Goal: Transaction & Acquisition: Book appointment/travel/reservation

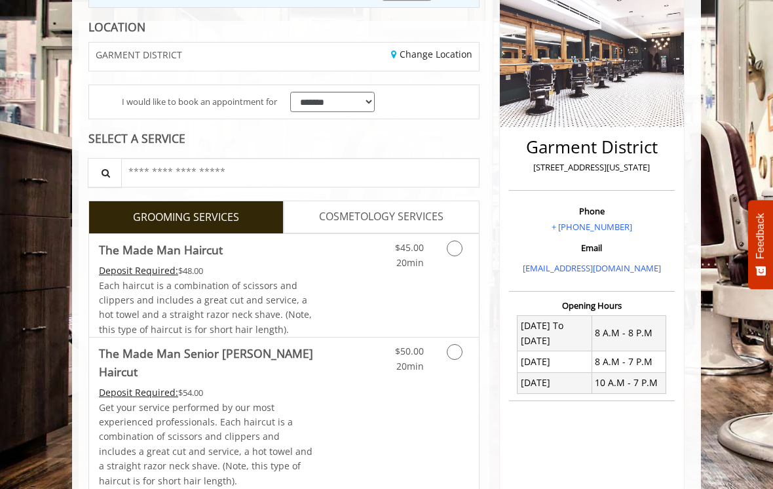
click at [455, 350] on icon "Grooming services" at bounding box center [455, 352] width 16 height 16
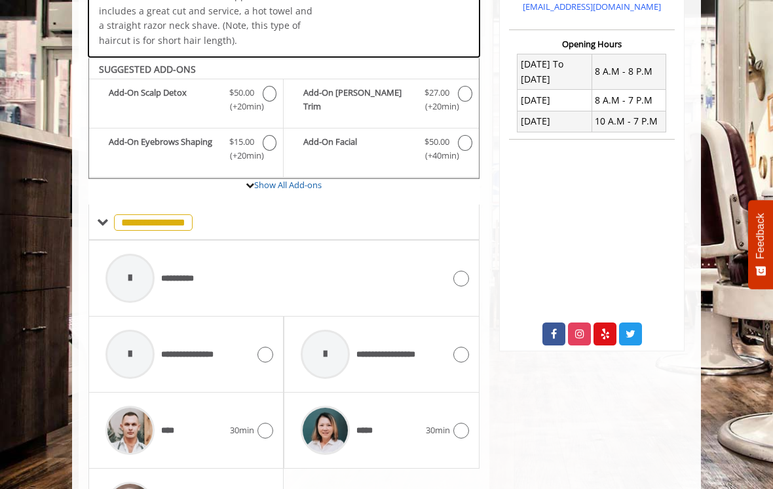
scroll to position [468, 0]
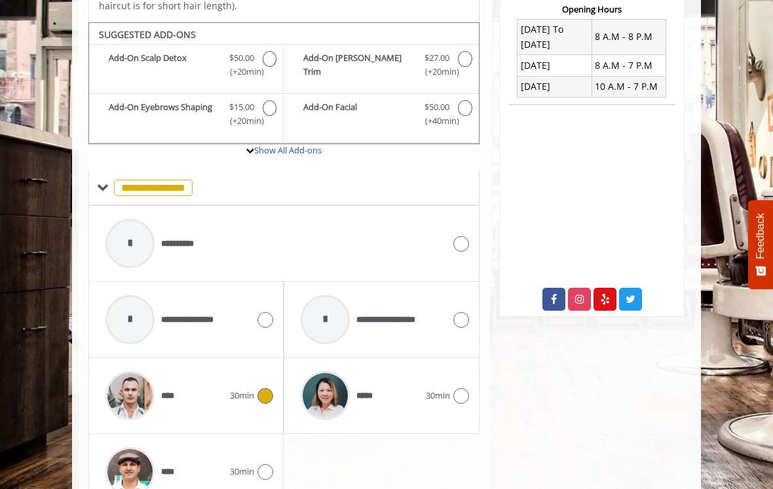
click at [267, 388] on icon at bounding box center [265, 396] width 16 height 16
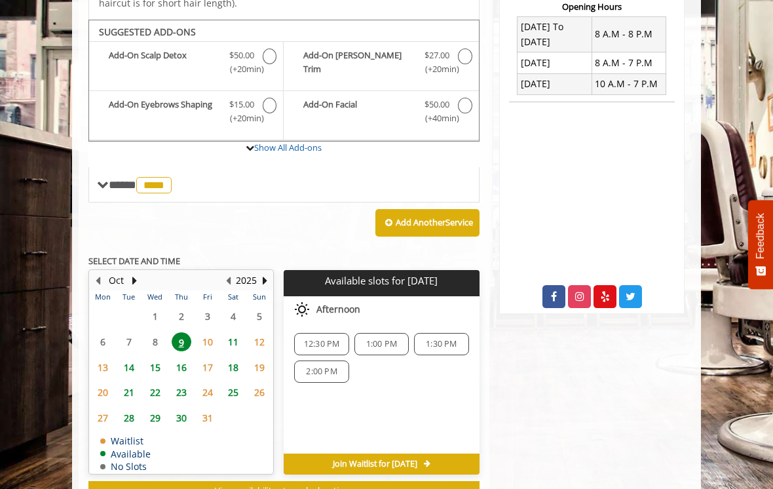
scroll to position [468, 0]
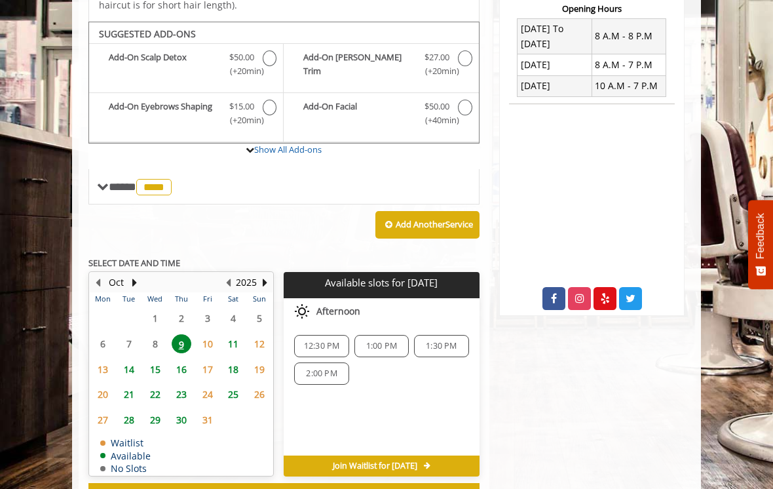
click at [133, 360] on span "14" at bounding box center [129, 369] width 20 height 19
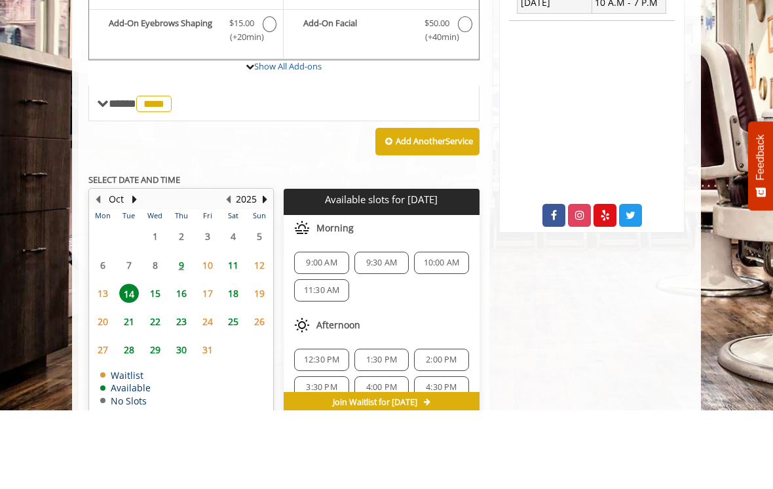
scroll to position [492, 0]
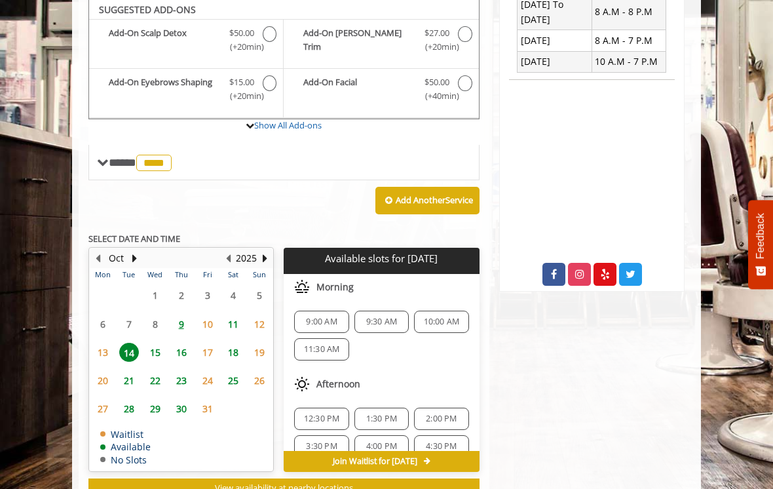
click at [320, 316] on span "9:00 AM" at bounding box center [321, 321] width 31 height 10
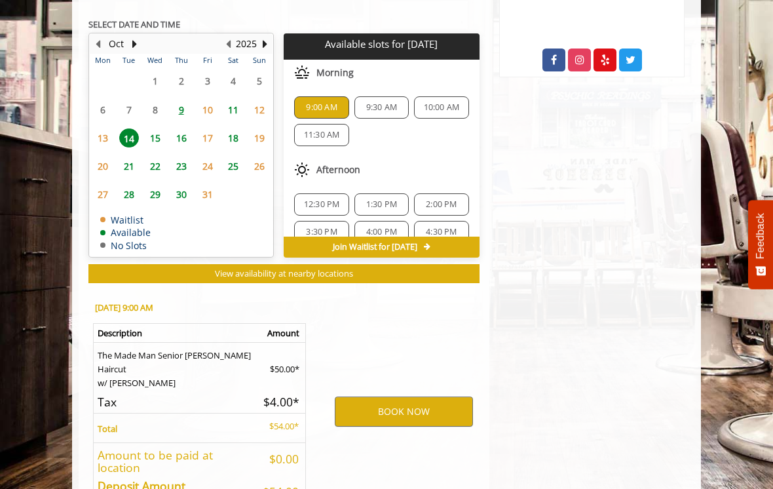
scroll to position [733, 0]
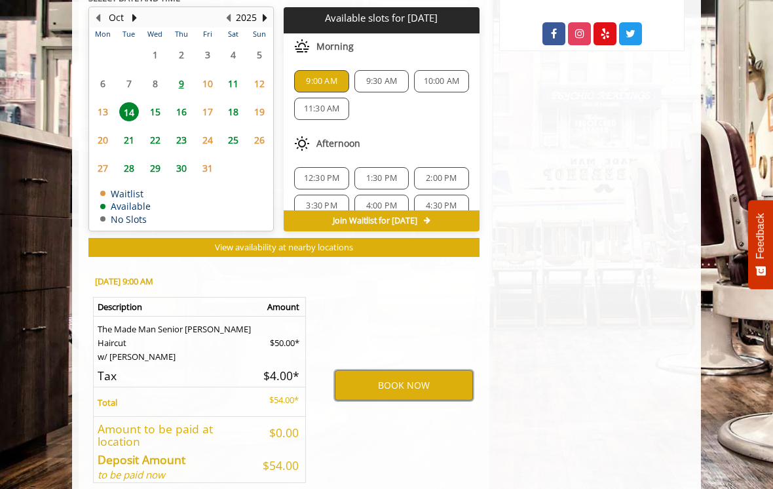
click at [382, 370] on button "BOOK NOW" at bounding box center [404, 385] width 138 height 30
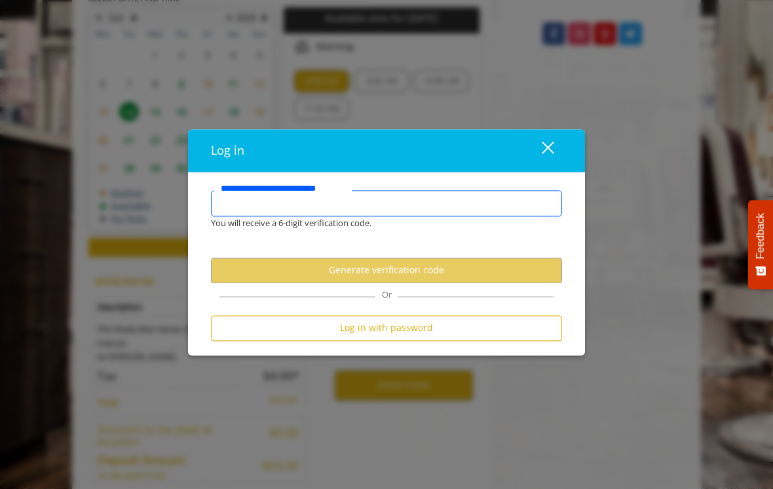
click at [241, 215] on input "**********" at bounding box center [386, 203] width 351 height 26
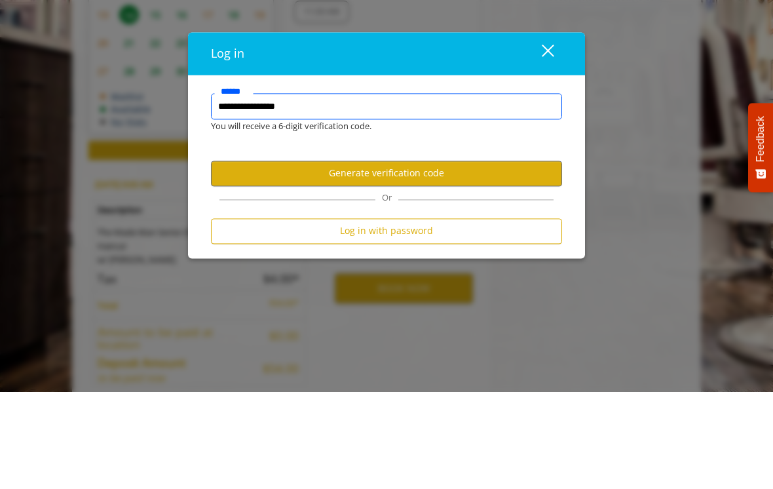
type input "**********"
click at [430, 257] on button "Generate verification code" at bounding box center [386, 270] width 351 height 26
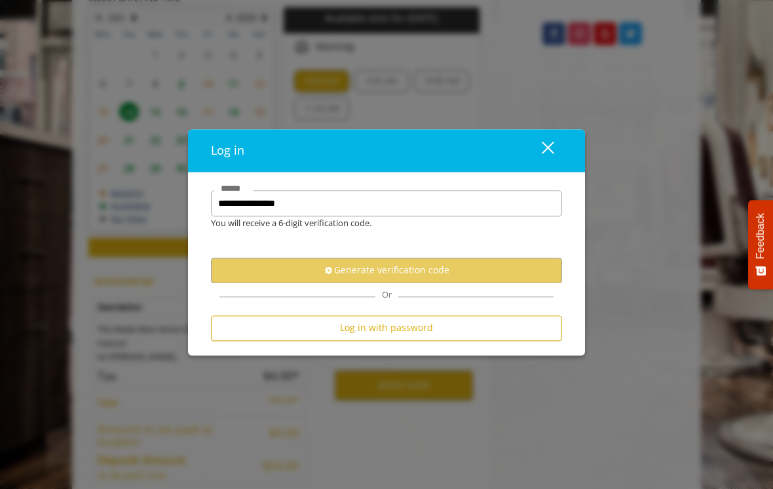
scroll to position [0, 0]
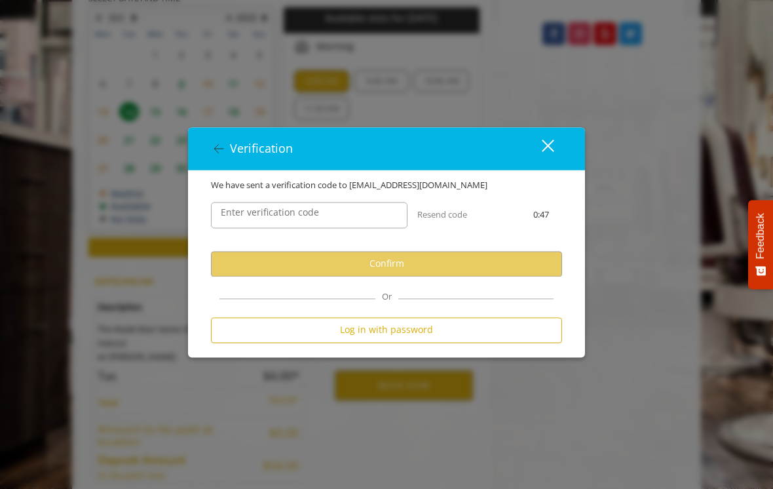
click at [229, 219] on label "Enter verification code" at bounding box center [269, 212] width 111 height 14
click at [229, 223] on input "Enter verification code" at bounding box center [309, 215] width 196 height 26
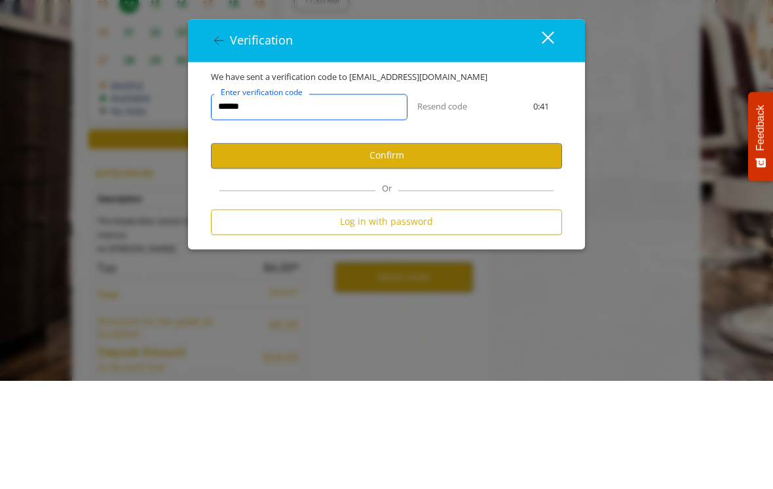
type input "******"
click at [396, 251] on button "Confirm" at bounding box center [386, 264] width 351 height 26
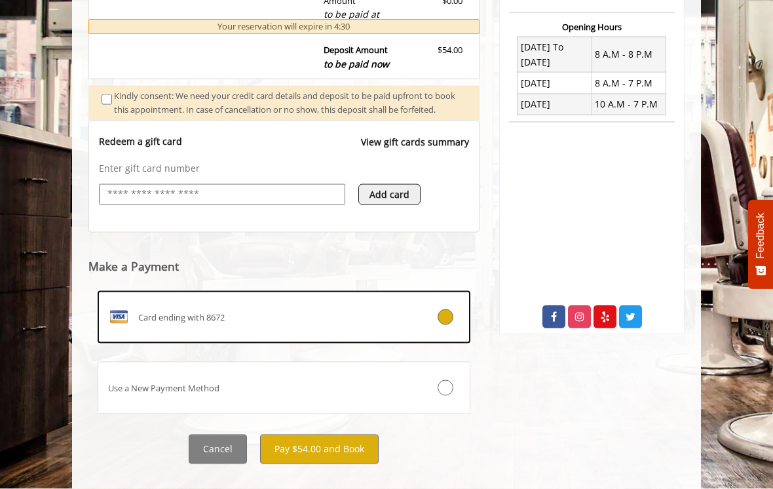
scroll to position [455, 0]
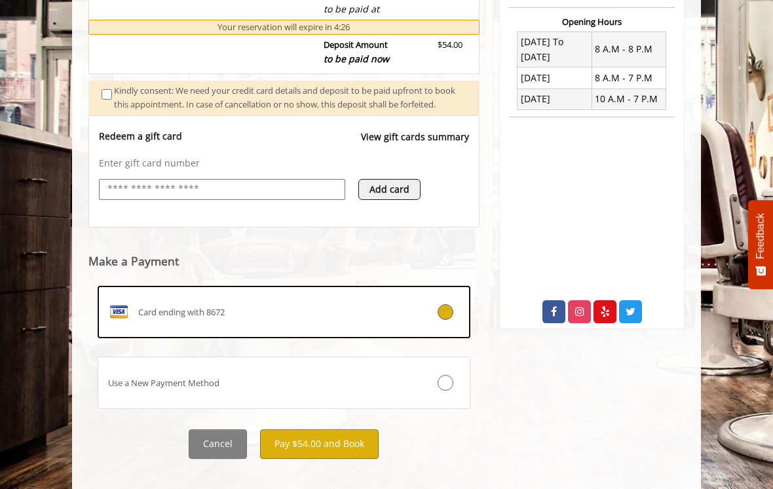
click at [321, 447] on button "Pay $54.00 and Book" at bounding box center [319, 443] width 119 height 29
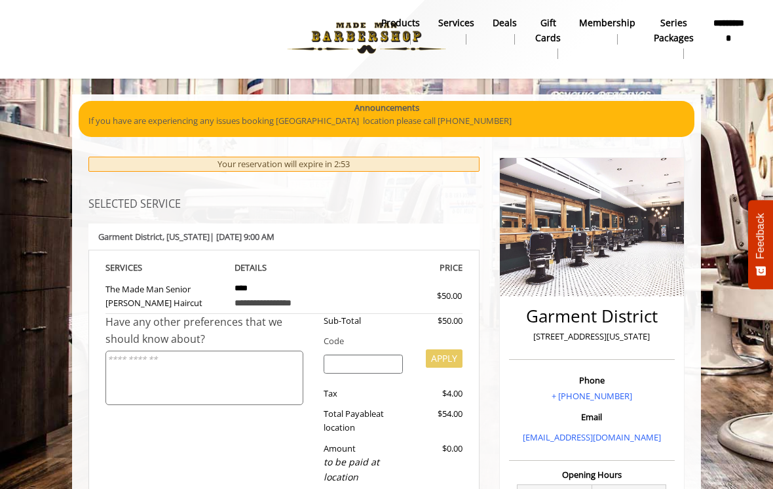
scroll to position [0, 0]
